Goal: Task Accomplishment & Management: Manage account settings

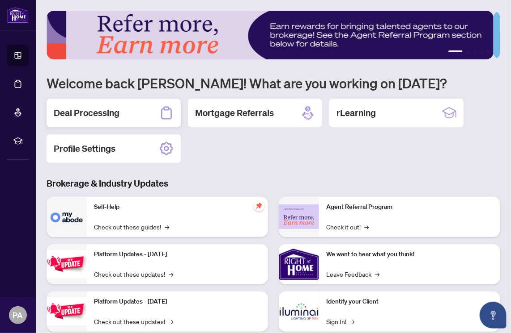
click at [85, 112] on h2 "Deal Processing" at bounding box center [87, 113] width 66 height 13
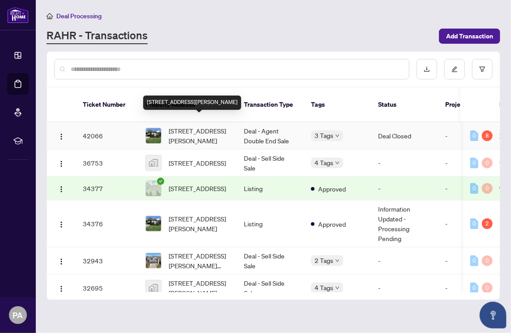
click at [194, 126] on span "[STREET_ADDRESS][PERSON_NAME]" at bounding box center [199, 136] width 61 height 20
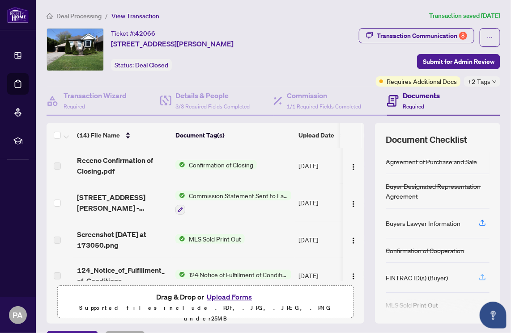
click at [478, 277] on icon "button" at bounding box center [482, 278] width 8 height 8
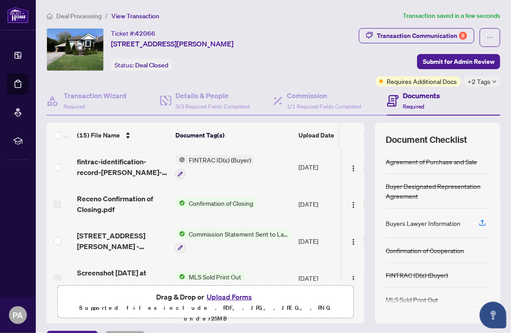
click at [438, 274] on div "FINTRAC ID(s) (Buyer)" at bounding box center [416, 275] width 62 height 10
click at [238, 296] on button "Upload Forms" at bounding box center [229, 297] width 51 height 12
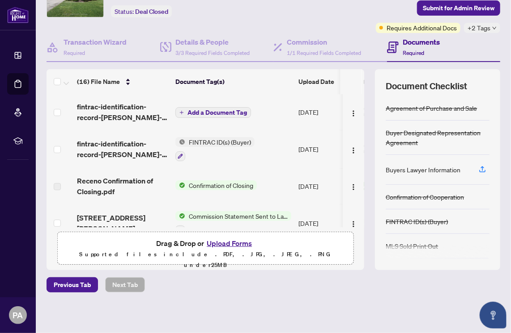
scroll to position [54, 0]
click at [215, 110] on span "Add a Document Tag" at bounding box center [216, 113] width 59 height 6
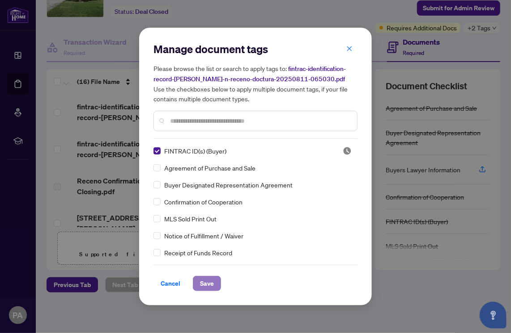
click at [203, 281] on span "Save" at bounding box center [207, 284] width 14 height 14
